Goal: Task Accomplishment & Management: Use online tool/utility

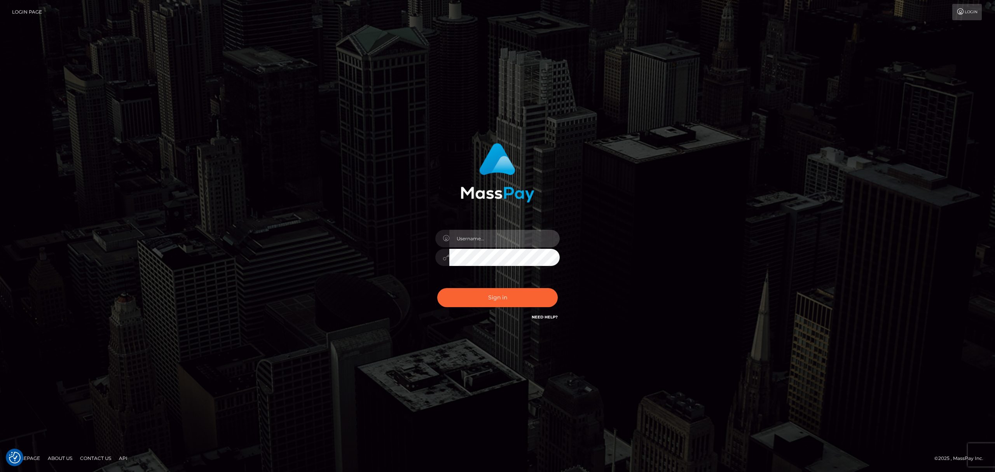
drag, startPoint x: 467, startPoint y: 235, endPoint x: 471, endPoint y: 243, distance: 8.5
click at [467, 235] on input "text" at bounding box center [504, 238] width 110 height 17
type input "Eric"
click at [535, 302] on button "Sign in" at bounding box center [497, 297] width 120 height 19
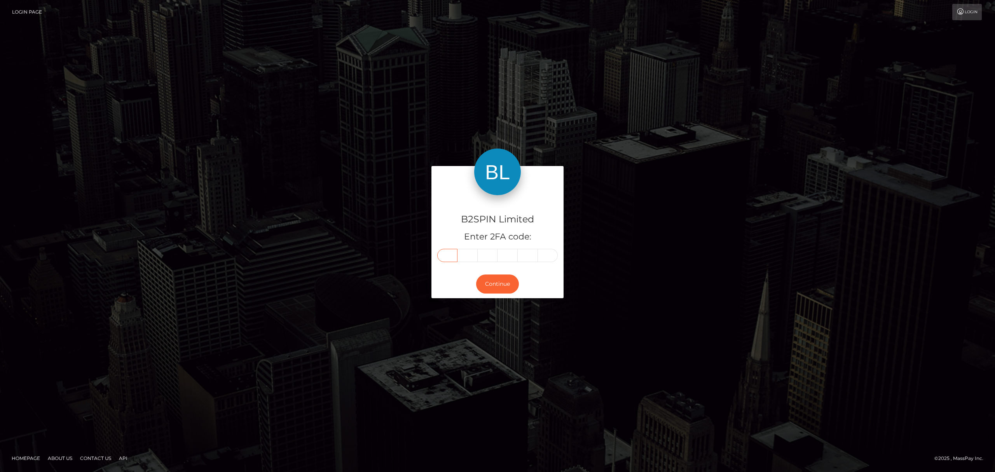
click at [449, 255] on input "text" at bounding box center [447, 255] width 20 height 13
paste input "7"
type input "7"
type input "0"
type input "1"
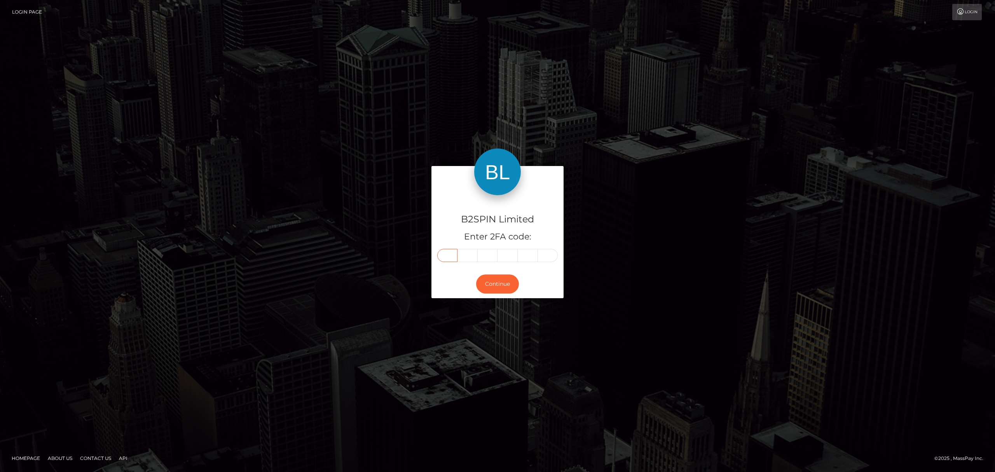
type input "2"
type input "7"
type input "4"
click at [491, 280] on button "Continue" at bounding box center [497, 283] width 43 height 19
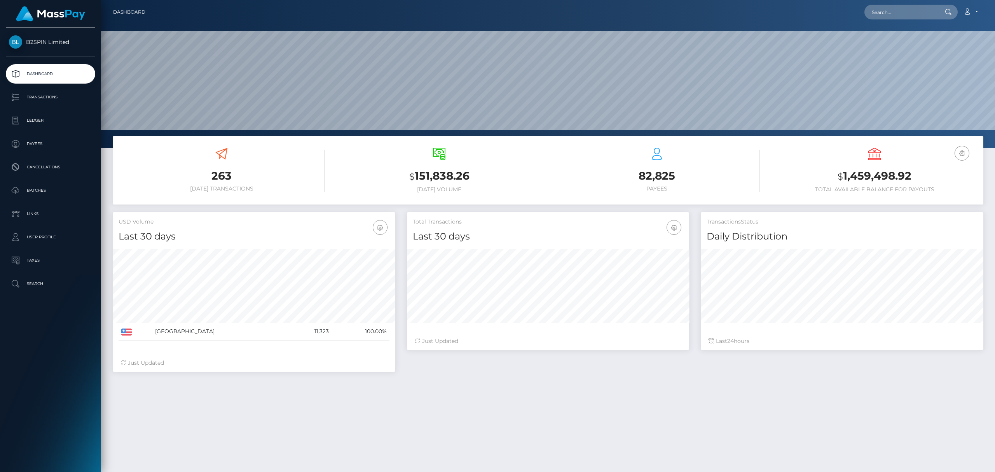
scroll to position [138, 282]
drag, startPoint x: 308, startPoint y: 159, endPoint x: 408, endPoint y: 148, distance: 100.0
click at [308, 159] on div "263 Today Transactions" at bounding box center [222, 170] width 206 height 44
click at [42, 90] on link "Transactions" at bounding box center [50, 96] width 89 height 19
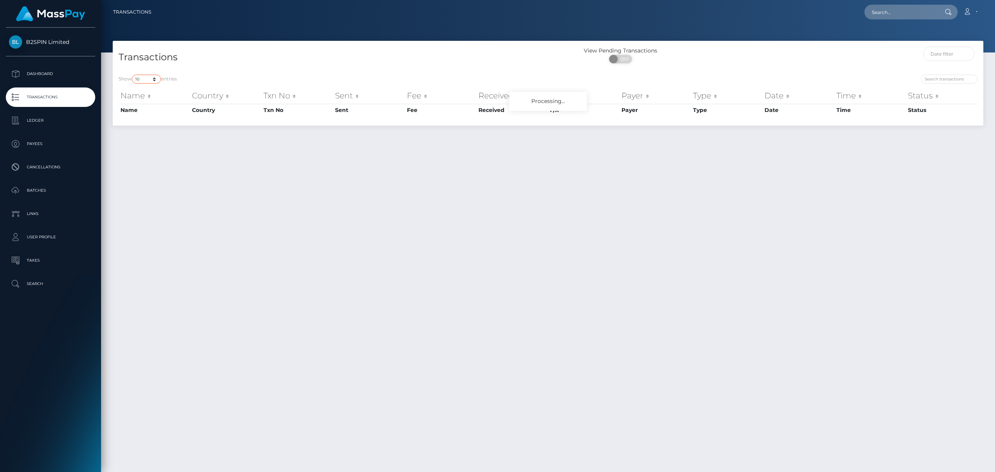
drag, startPoint x: 145, startPoint y: 78, endPoint x: 145, endPoint y: 82, distance: 4.3
click at [145, 78] on select "10 25 50 100 250 500 1,000 3,500" at bounding box center [146, 79] width 29 height 9
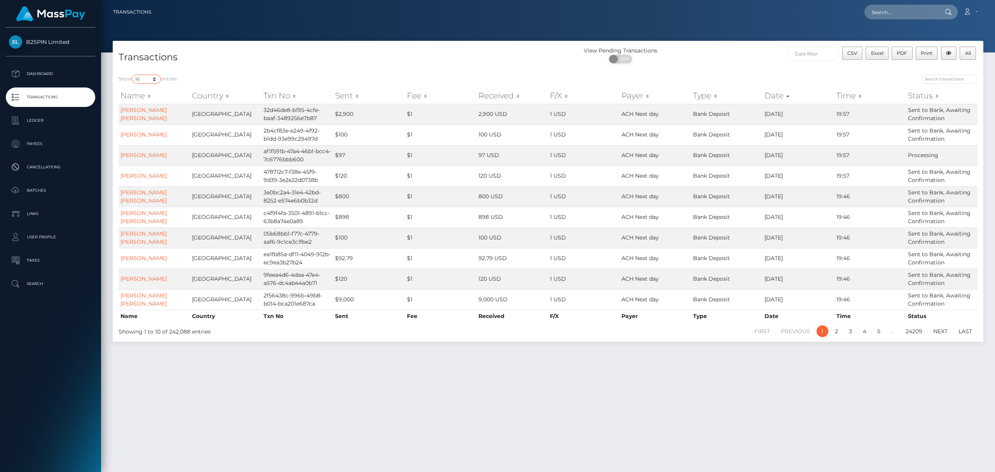
select select "3500"
click at [133, 75] on select "10 25 50 100 250 500 1,000 3,500" at bounding box center [146, 79] width 29 height 9
click at [625, 58] on span "OFF" at bounding box center [622, 59] width 19 height 9
checkbox input "true"
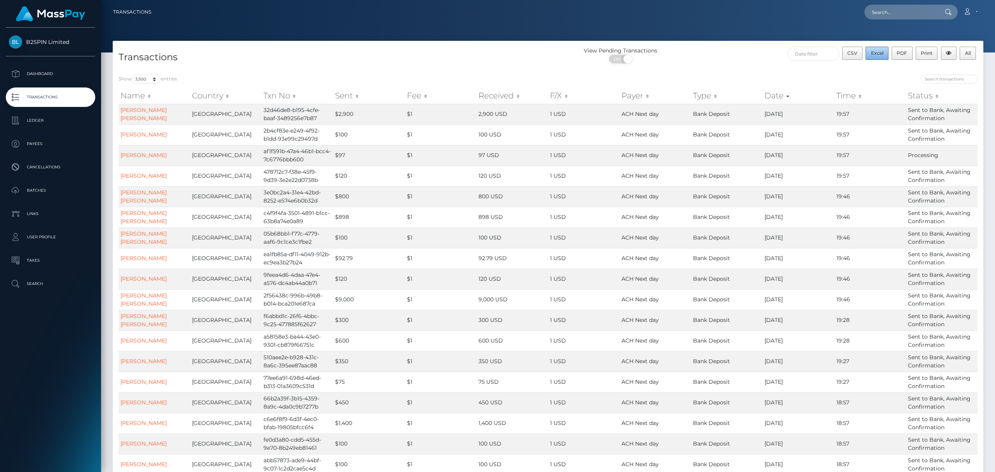
click at [877, 56] on button "Excel" at bounding box center [877, 53] width 23 height 13
click at [319, 63] on h4 "Transactions" at bounding box center [331, 58] width 424 height 14
